Goal: Task Accomplishment & Management: Manage account settings

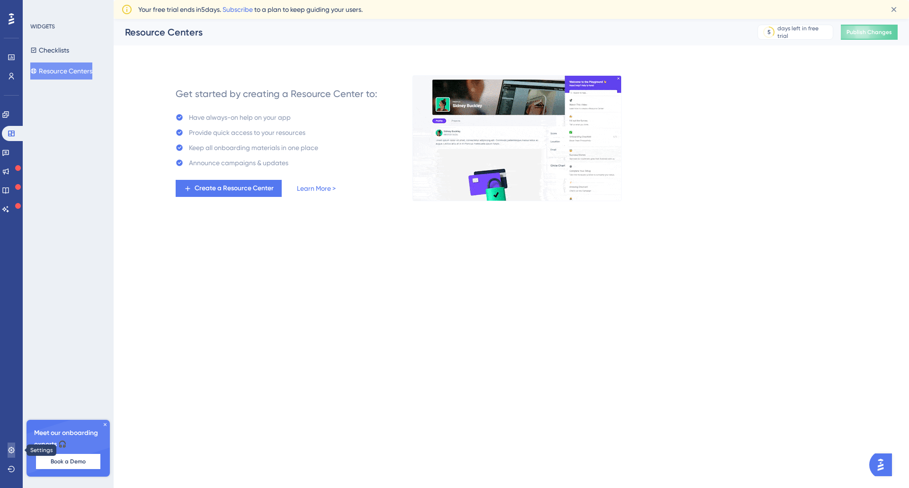
click at [9, 454] on link at bounding box center [12, 450] width 8 height 15
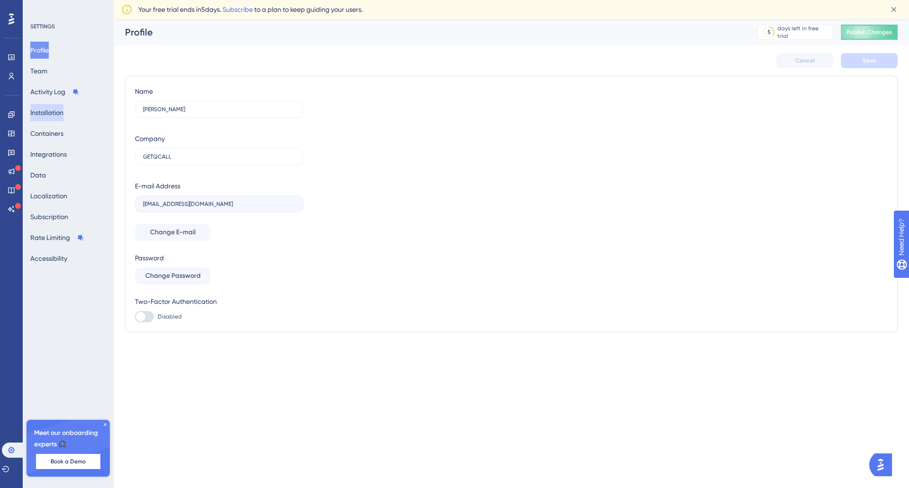
click at [47, 116] on button "Installation" at bounding box center [46, 112] width 33 height 17
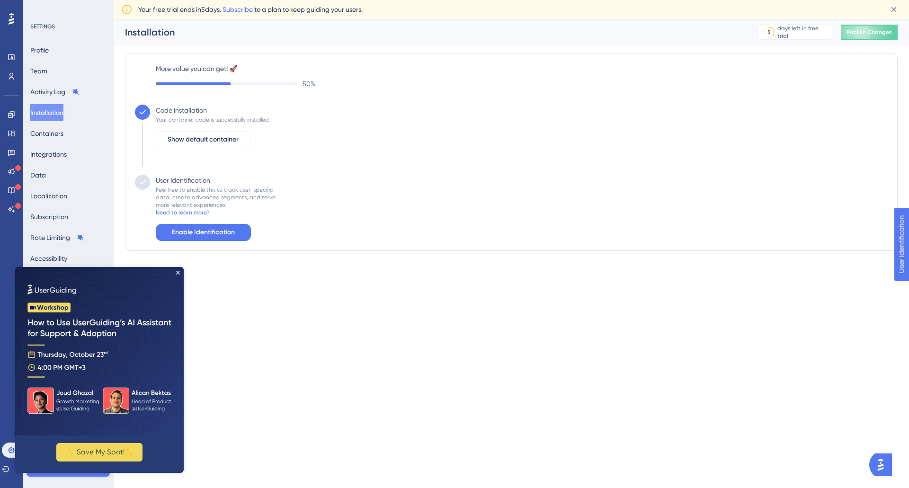
click at [175, 272] on img at bounding box center [99, 351] width 169 height 169
click at [177, 273] on icon "Close Preview" at bounding box center [178, 273] width 4 height 4
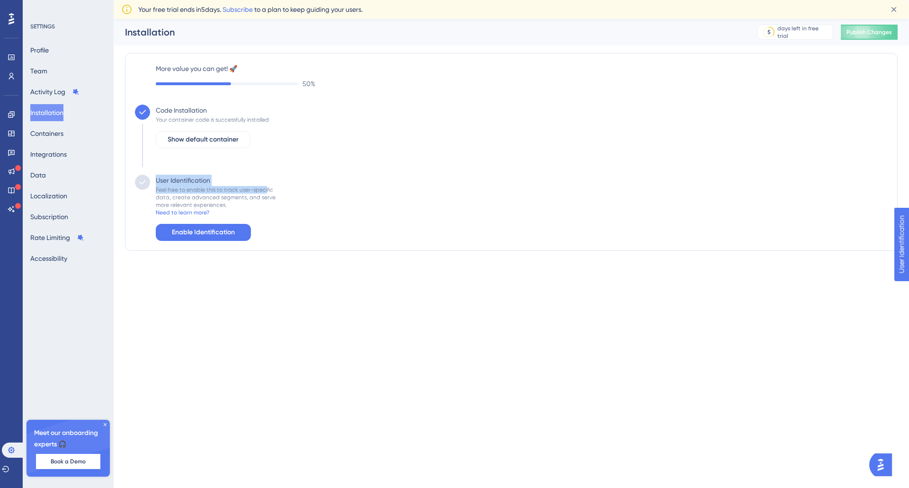
drag, startPoint x: 282, startPoint y: 141, endPoint x: 272, endPoint y: 191, distance: 51.2
click at [271, 191] on div "Code Installation Your container code is successfully installed Show default co…" at bounding box center [511, 173] width 753 height 136
click at [170, 225] on button "Enable Identification" at bounding box center [203, 232] width 95 height 17
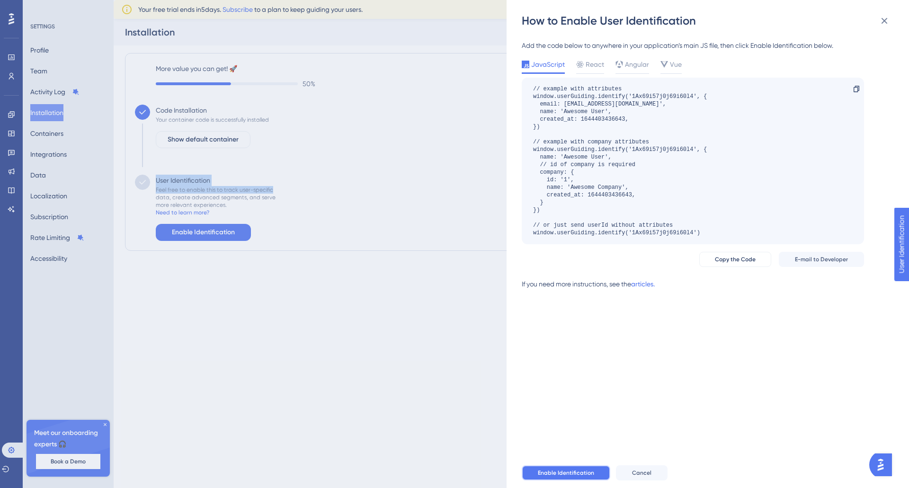
click at [596, 474] on button "Enable Identification" at bounding box center [566, 472] width 89 height 15
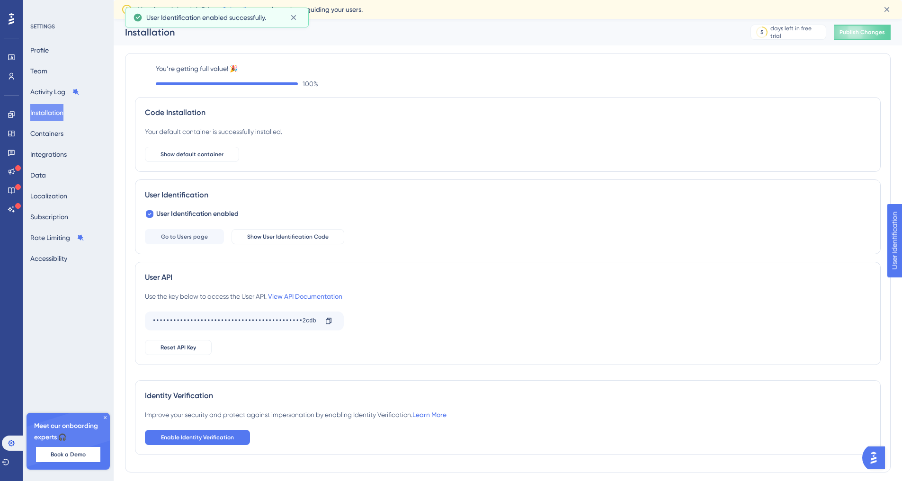
scroll to position [29, 0]
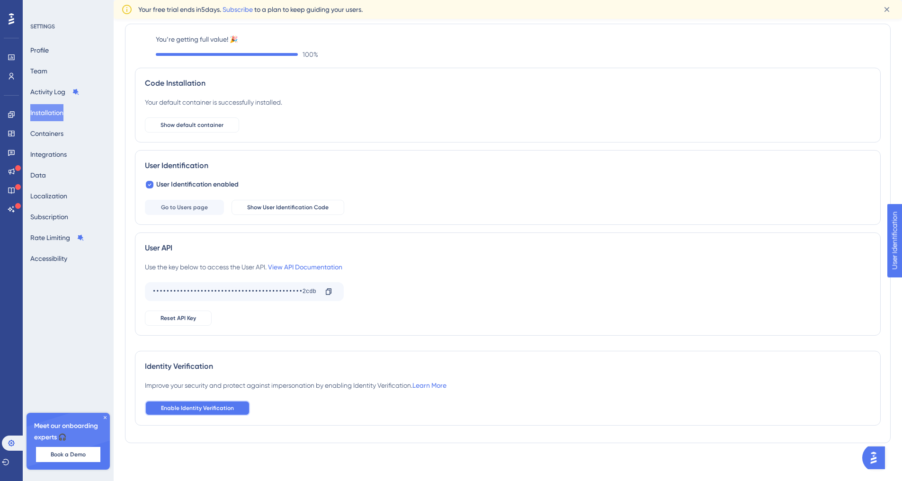
click at [215, 411] on span "Enable Identity Verification" at bounding box center [197, 408] width 73 height 8
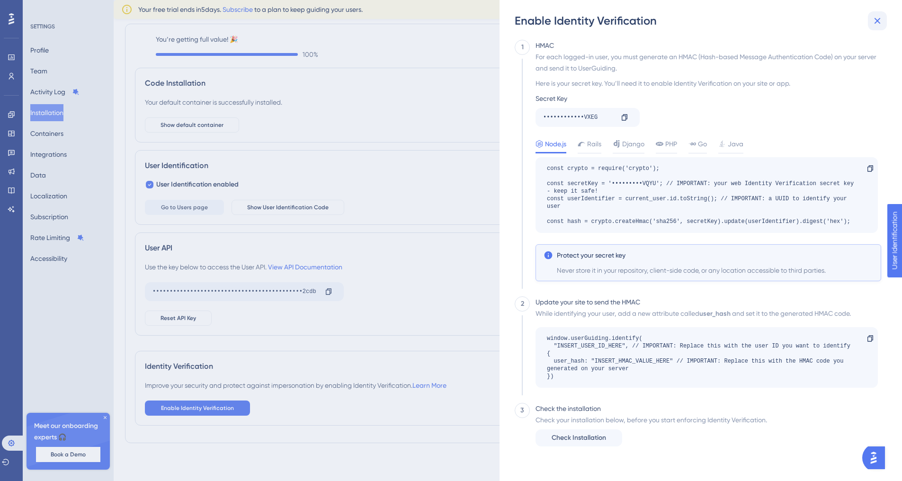
click at [874, 19] on icon at bounding box center [877, 20] width 11 height 11
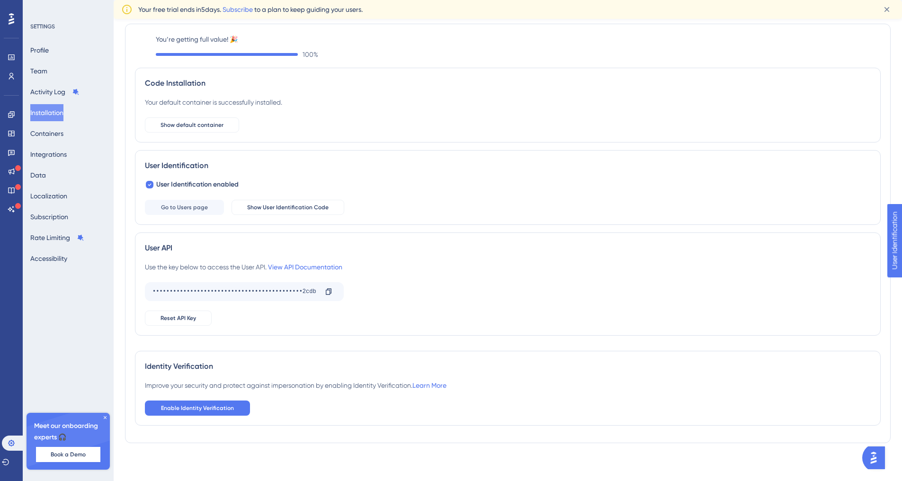
click at [226, 399] on div "Improve your security and protect against impersonation by enabling Identity Ve…" at bounding box center [508, 398] width 726 height 36
click at [226, 401] on button "Enable Identity Verification" at bounding box center [197, 408] width 105 height 15
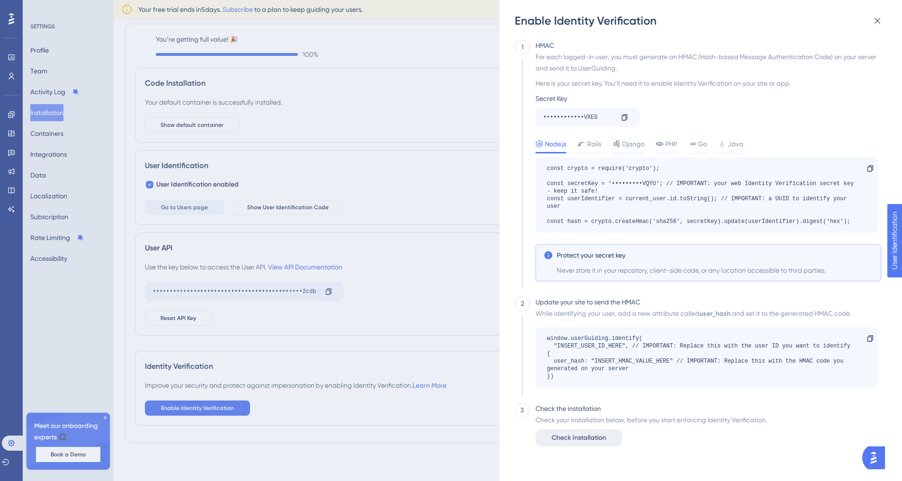
click at [583, 434] on span "Check Installation" at bounding box center [579, 437] width 54 height 11
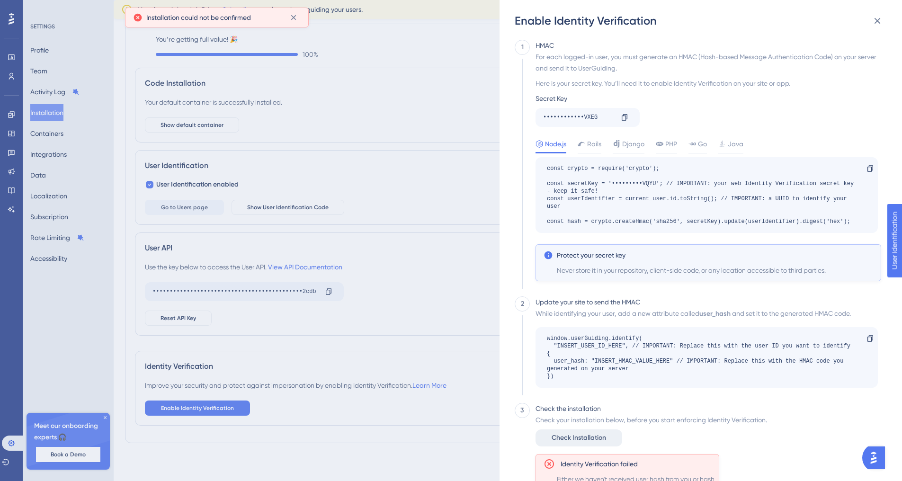
scroll to position [39, 0]
